Goal: Information Seeking & Learning: Check status

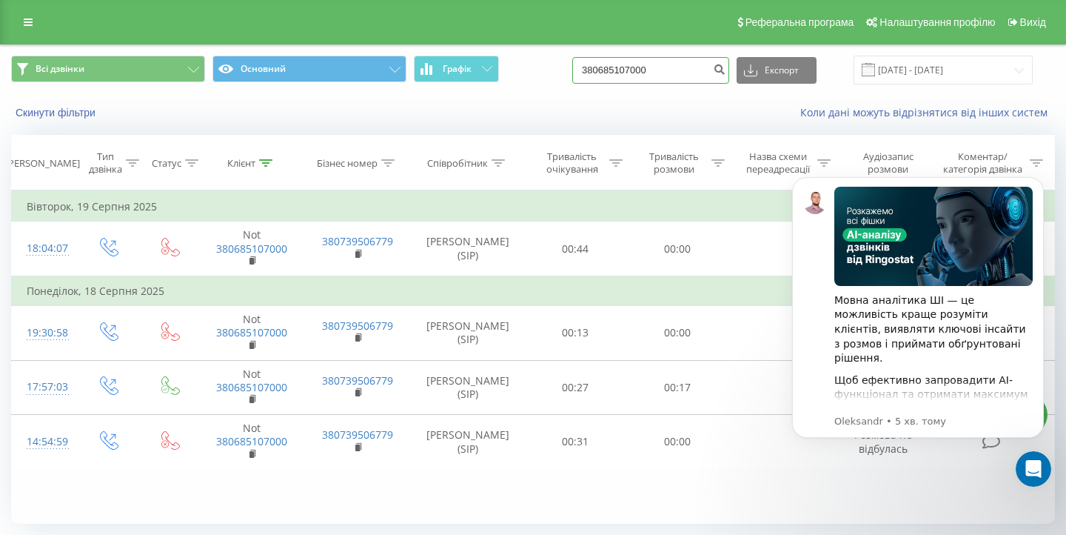
click at [659, 72] on input "380685107000" at bounding box center [650, 70] width 157 height 27
paste input "73611112"
type input "380673611112"
click at [726, 67] on icon "submit" at bounding box center [719, 67] width 13 height 9
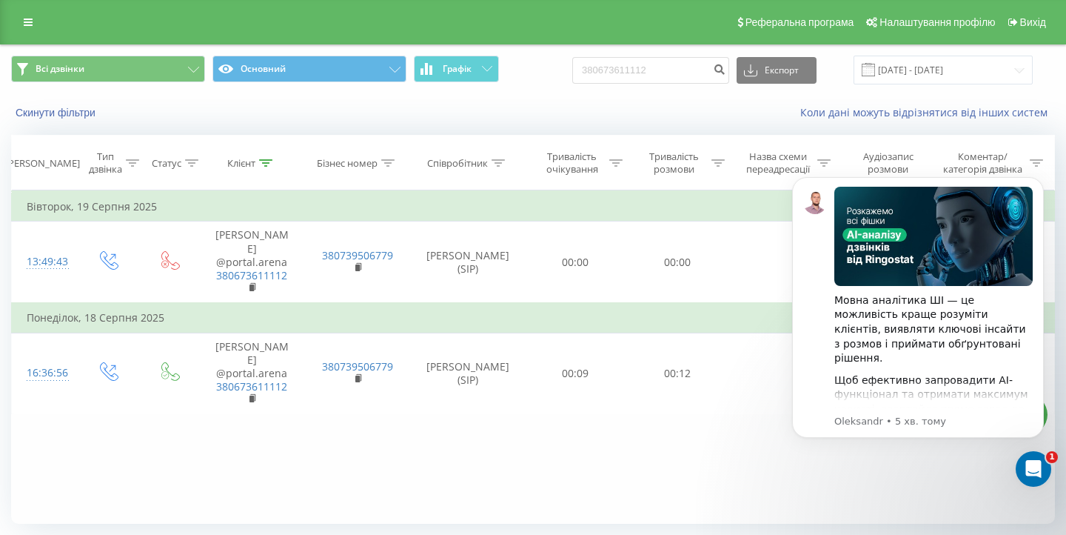
click at [833, 480] on body "Мовна аналітика ШІ — це можливість краще розуміти клієнтів, виявляти ключові ін…" at bounding box center [918, 325] width 284 height 328
click at [1038, 181] on icon "Dismiss notification" at bounding box center [1040, 181] width 8 height 8
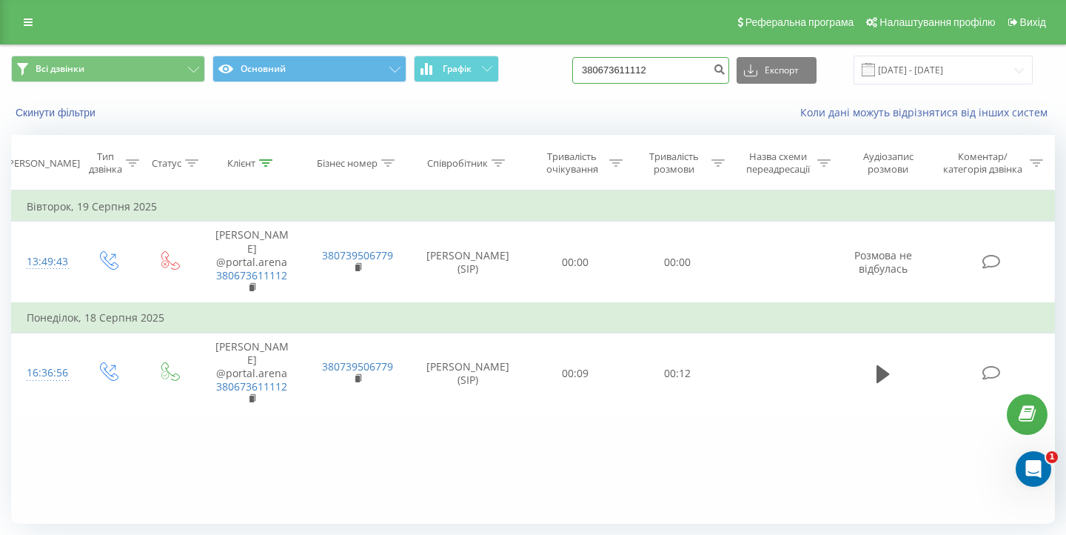
click at [657, 70] on input "380673611112" at bounding box center [650, 70] width 157 height 27
paste input "85107000"
type input "380685107000"
click at [726, 72] on icon "submit" at bounding box center [719, 67] width 13 height 9
